Goal: Find specific page/section: Find specific page/section

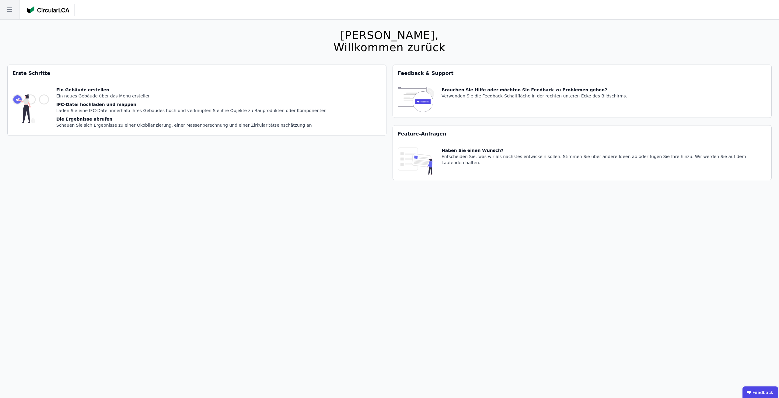
click at [16, 6] on icon at bounding box center [9, 9] width 19 height 19
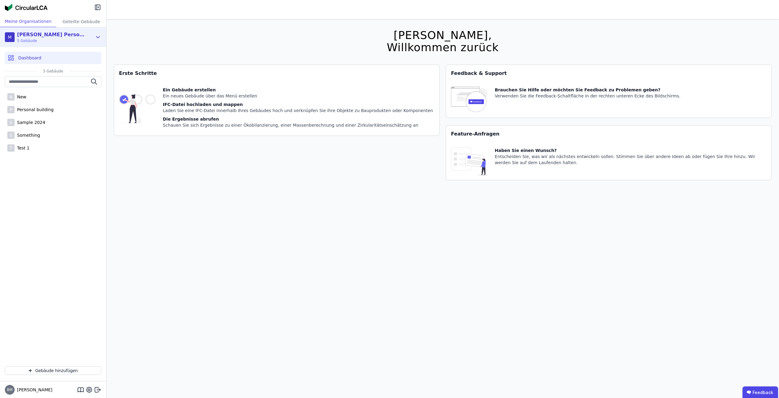
click at [67, 34] on div "M Mauricio Personal Org 5 Gebäude" at bounding box center [48, 37] width 87 height 12
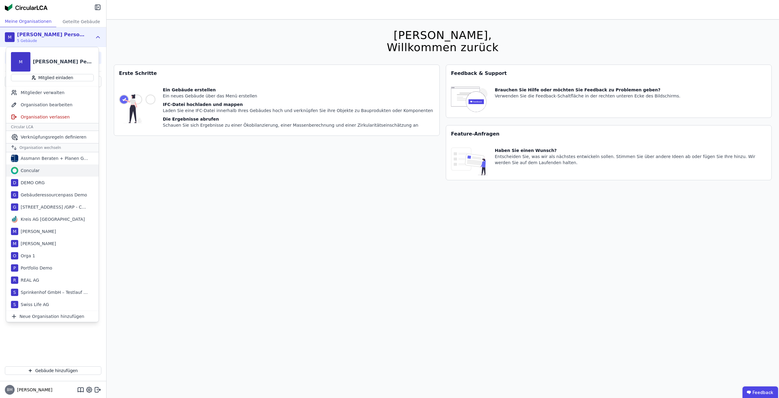
click at [46, 173] on div "Concular" at bounding box center [52, 170] width 93 height 12
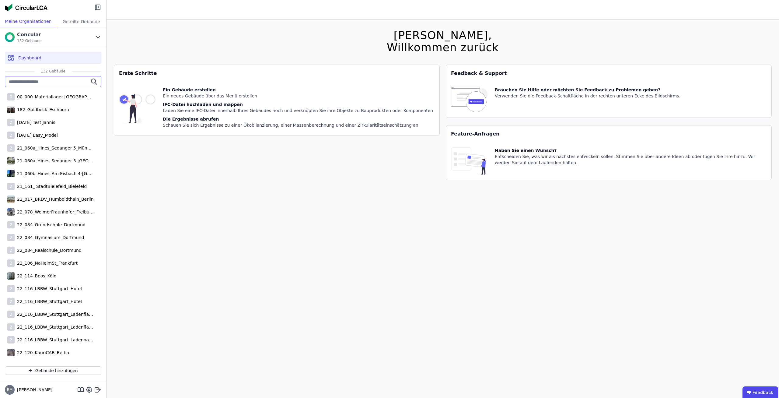
click at [50, 80] on input "text" at bounding box center [53, 81] width 97 height 11
paste input "**********"
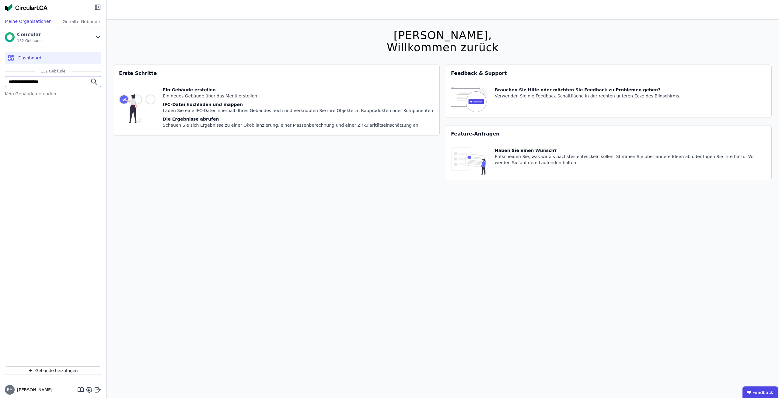
type input "**********"
click at [79, 84] on input "**********" at bounding box center [53, 81] width 97 height 11
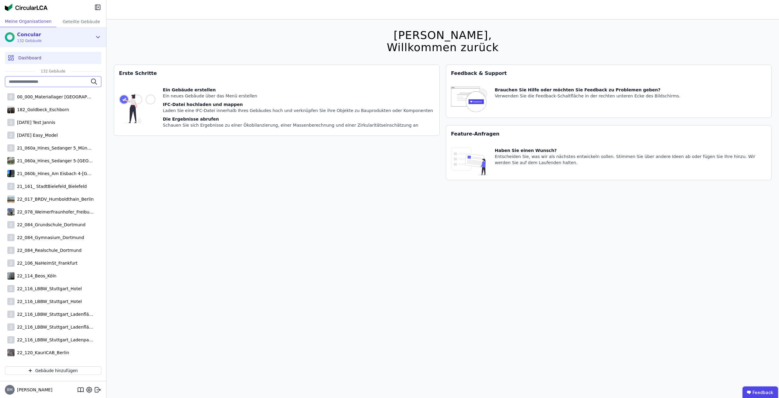
click at [78, 41] on div "Concular 132 Gebäude" at bounding box center [48, 37] width 87 height 12
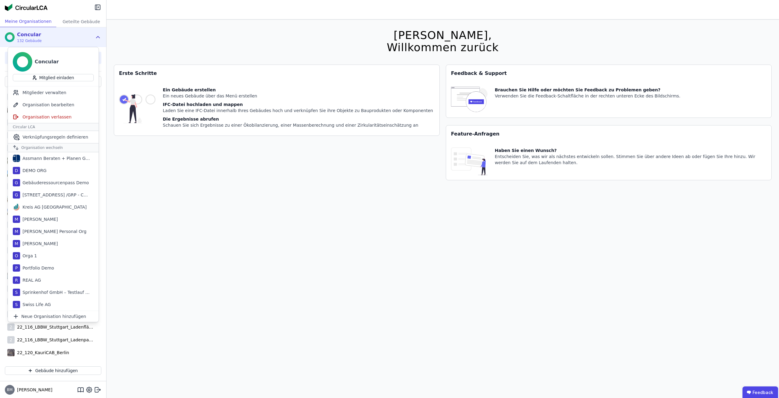
click at [225, 197] on div "Hallo Bustamante, Willkommen zurück Sie verwenden derzeit eine Beta-Version. Es…" at bounding box center [443, 218] width 658 height 398
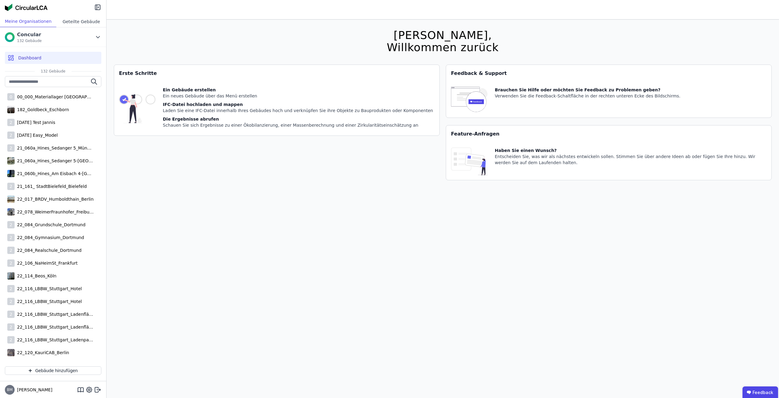
click at [76, 20] on div "Geteilte Gebäude" at bounding box center [81, 21] width 50 height 11
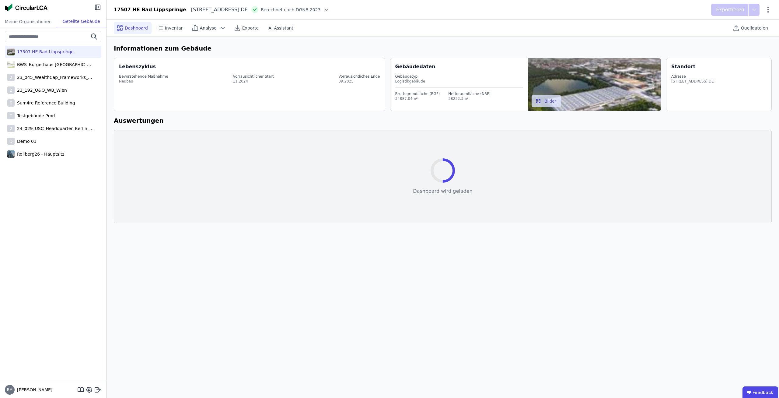
click at [321, 10] on span "Berechnet nach DGNB 2023" at bounding box center [291, 10] width 60 height 6
click at [329, 10] on icon at bounding box center [326, 10] width 6 height 6
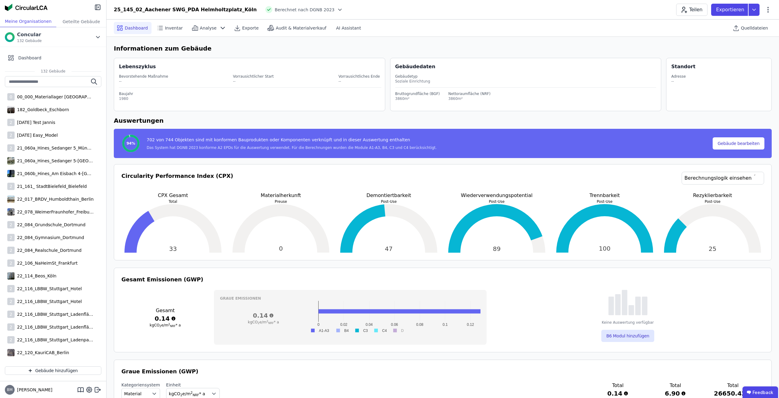
click at [126, 34] on div "Dashboard" at bounding box center [133, 28] width 38 height 12
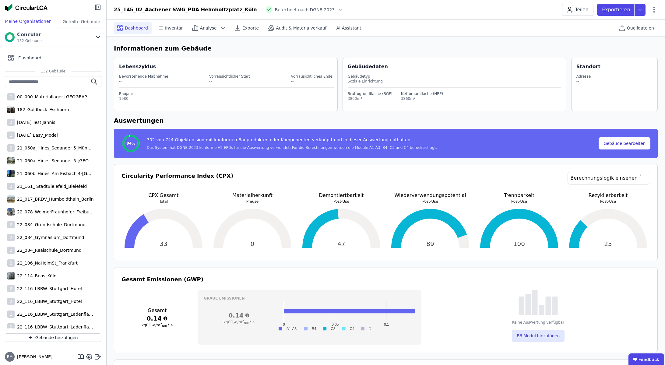
scroll to position [95, 0]
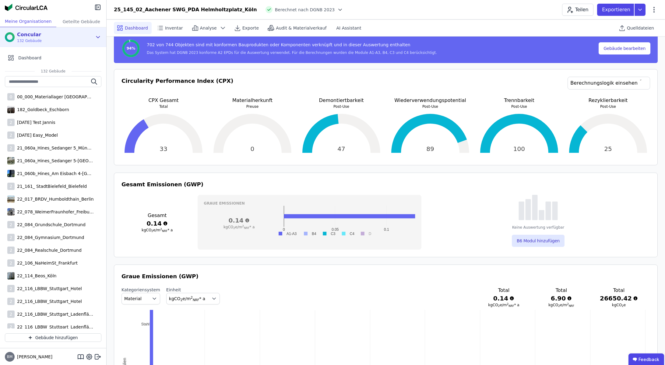
click at [91, 37] on div "Concular 132 Gebäude" at bounding box center [48, 37] width 87 height 12
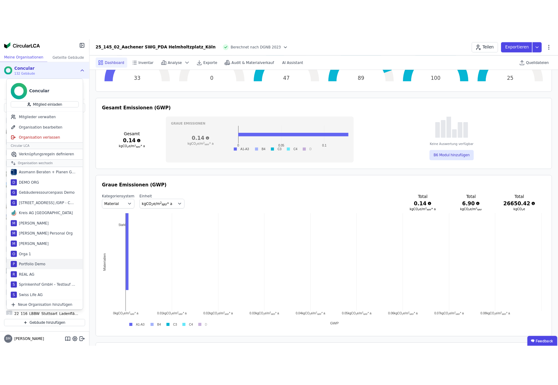
scroll to position [253, 0]
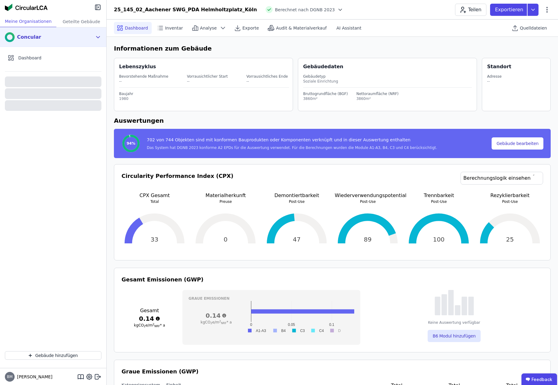
click at [60, 40] on div "Concular" at bounding box center [48, 37] width 87 height 12
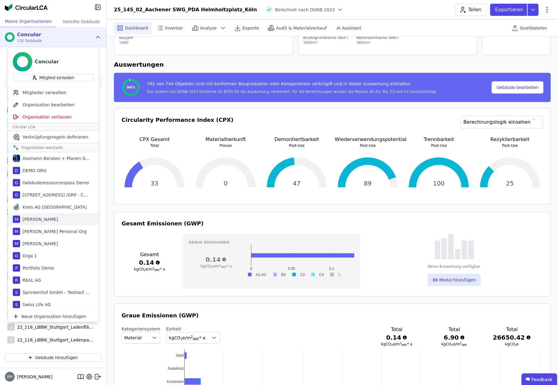
scroll to position [63, 0]
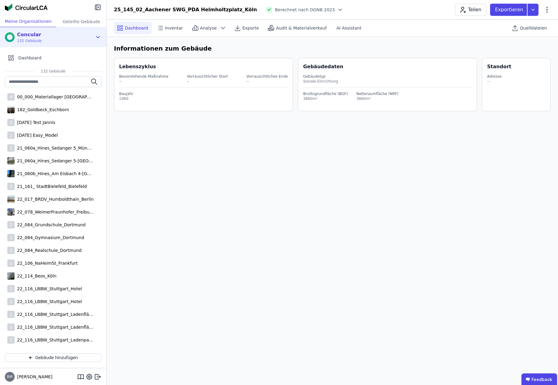
click at [57, 37] on div "Concular 132 Gebäude" at bounding box center [48, 37] width 87 height 12
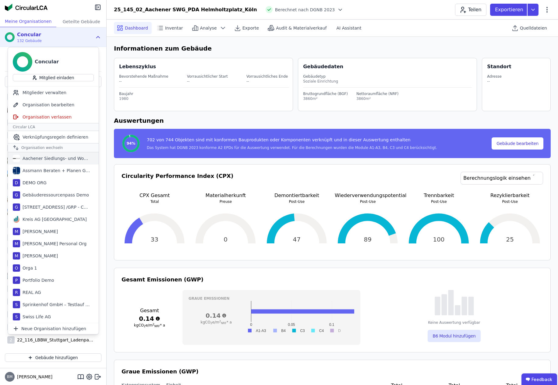
click at [57, 160] on div "Aachener Siedlungs- und Wohnungsgesellschaft mbH" at bounding box center [53, 158] width 91 height 12
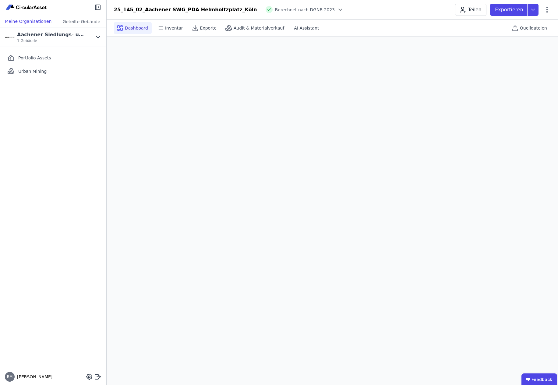
click at [39, 181] on div "Portfolio Assets Urban Mining" at bounding box center [53, 207] width 106 height 321
click at [35, 197] on div "Portfolio Assets Urban Mining" at bounding box center [53, 207] width 106 height 321
click at [79, 192] on div "Portfolio Assets Urban Mining" at bounding box center [53, 207] width 106 height 321
click at [87, 192] on div "Portfolio Assets Urban Mining" at bounding box center [53, 207] width 106 height 321
click at [357, 19] on header "25_145_02_Aachener SWG_PDA Helmholtzplatz_Köln Berechnet nach DGNB 2023 Teilen …" at bounding box center [332, 9] width 451 height 19
